Goal: Task Accomplishment & Management: Use online tool/utility

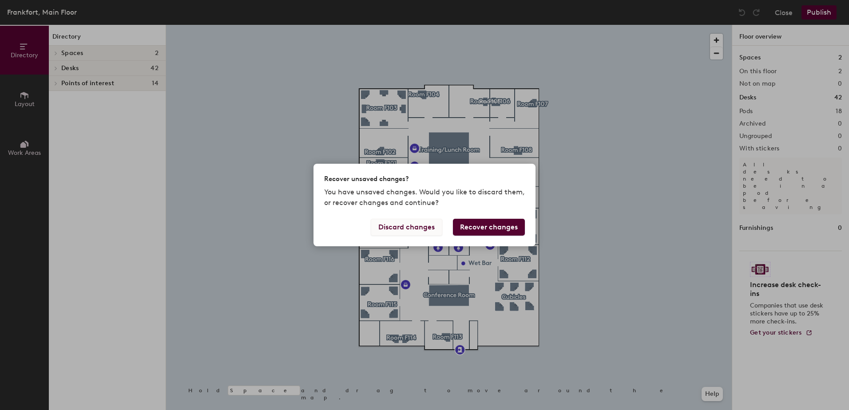
click at [413, 222] on button "Discard changes" at bounding box center [407, 227] width 72 height 17
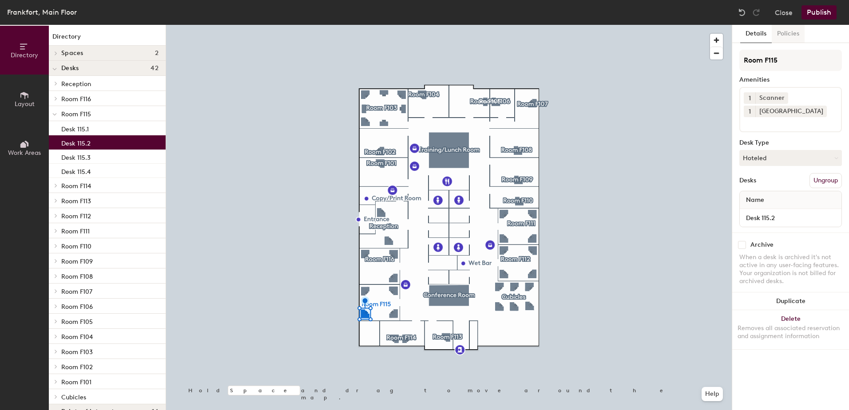
click at [785, 38] on button "Policies" at bounding box center [788, 34] width 33 height 18
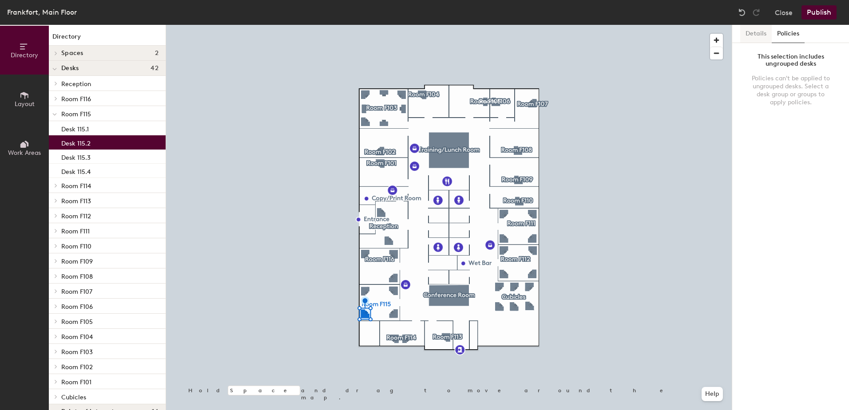
click at [746, 33] on button "Details" at bounding box center [756, 34] width 32 height 18
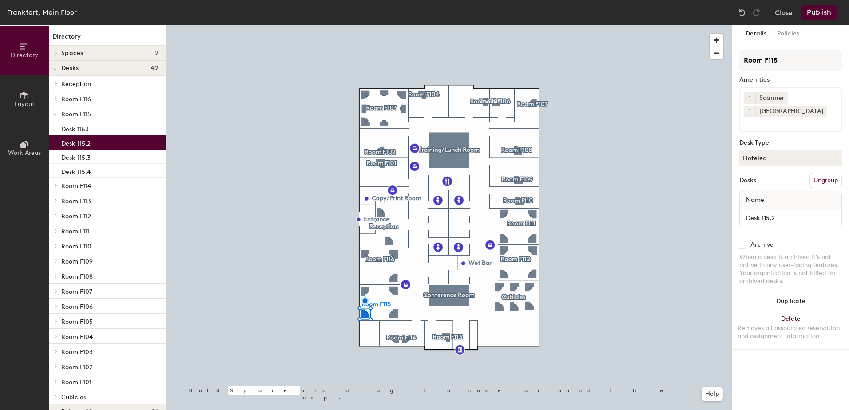
click at [775, 8] on div "Close Publish" at bounding box center [788, 12] width 107 height 14
click at [782, 13] on button "Close" at bounding box center [784, 12] width 18 height 14
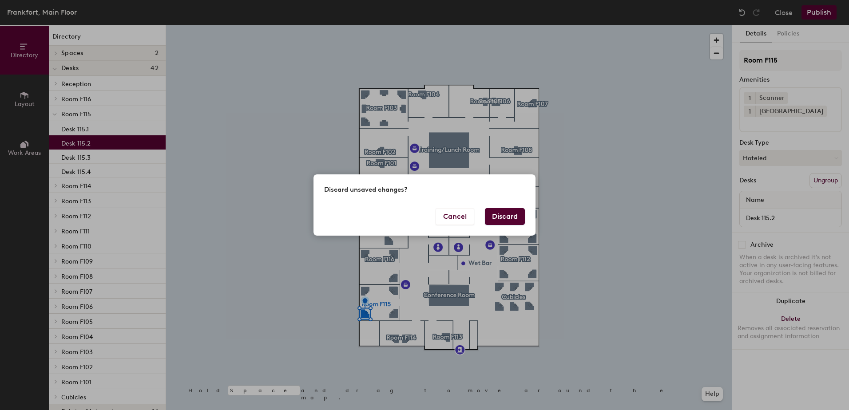
click at [508, 220] on button "Discard" at bounding box center [505, 216] width 40 height 17
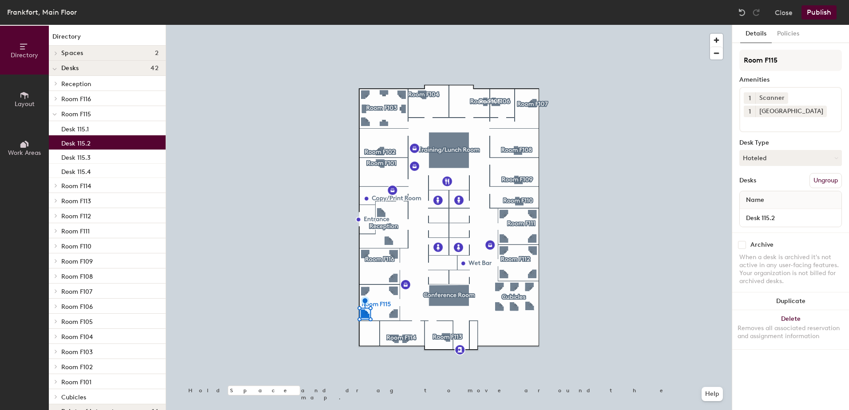
click at [13, 97] on button "Layout" at bounding box center [24, 99] width 49 height 49
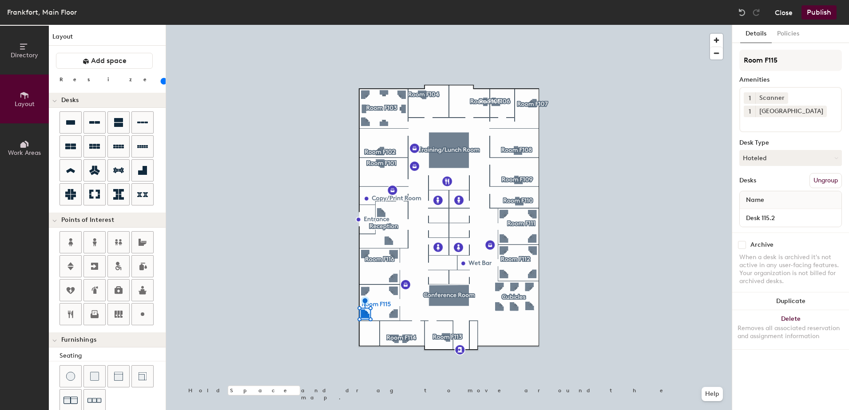
click at [783, 16] on button "Close" at bounding box center [784, 12] width 18 height 14
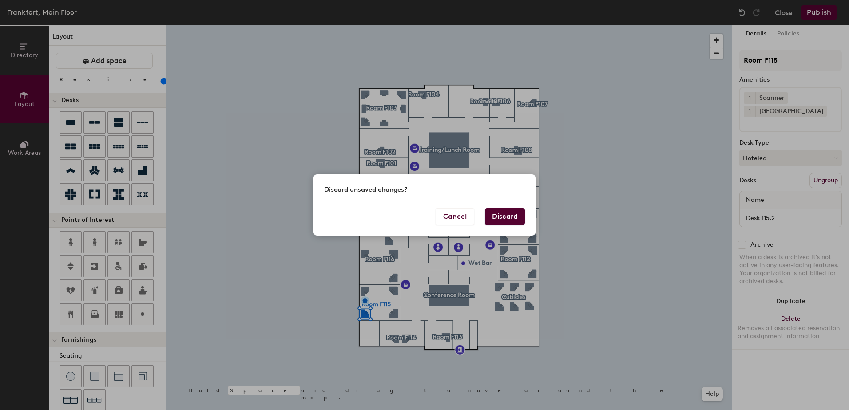
click at [506, 207] on div "Discard unsaved changes?" at bounding box center [425, 191] width 222 height 33
click at [506, 210] on button "Discard" at bounding box center [505, 216] width 40 height 17
